Goal: Find specific page/section

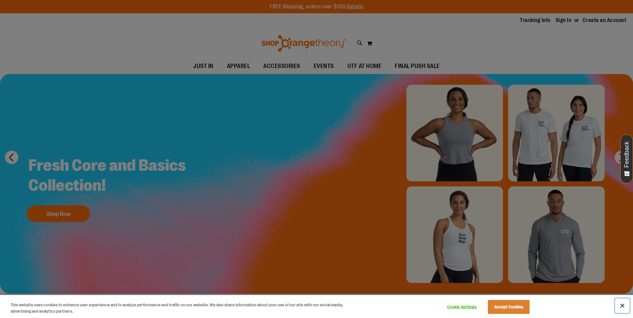
click at [624, 305] on button "Close" at bounding box center [622, 306] width 15 height 15
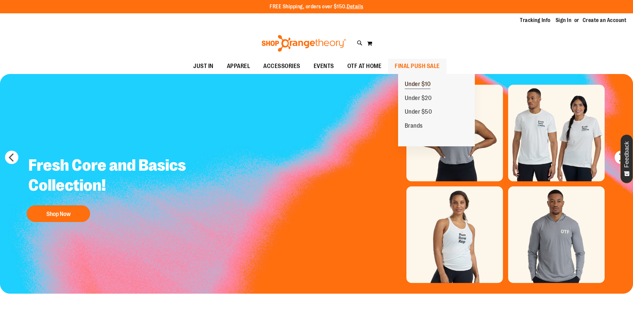
click at [431, 77] on link "Under $10" at bounding box center [417, 84] width 39 height 14
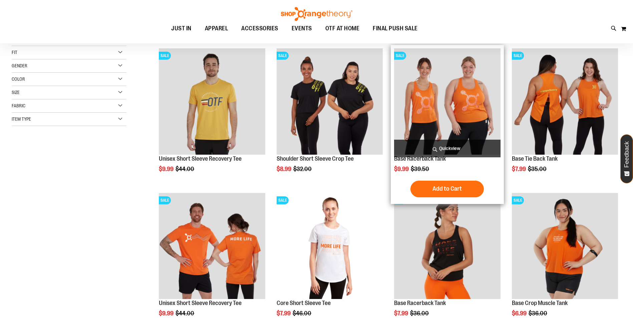
scroll to position [133, 0]
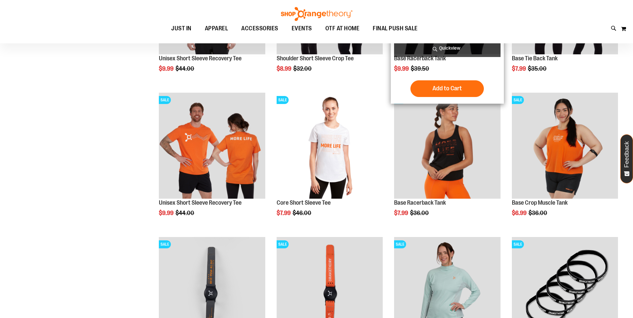
scroll to position [100, 0]
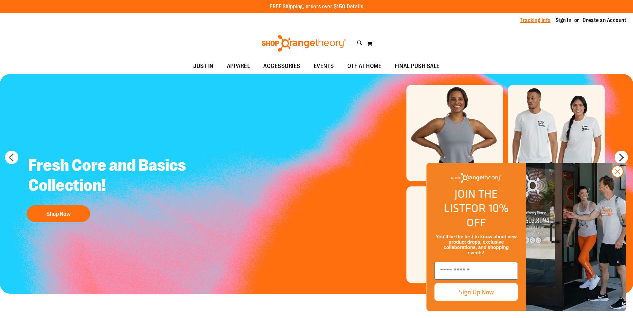
click at [525, 19] on link "Tracking Info" at bounding box center [535, 20] width 31 height 7
